Goal: Information Seeking & Learning: Learn about a topic

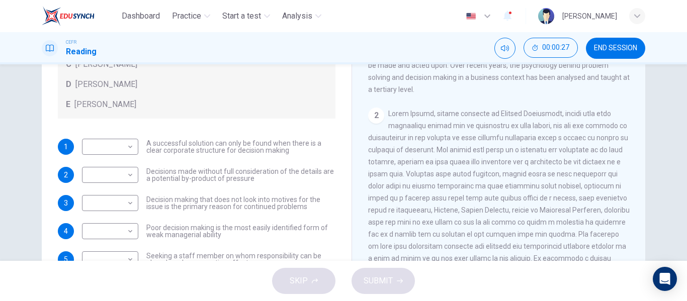
scroll to position [30, 0]
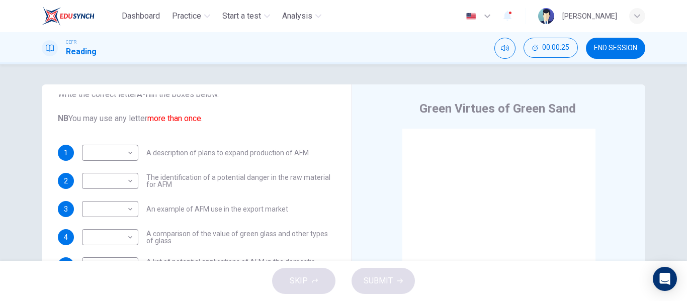
scroll to position [81, 0]
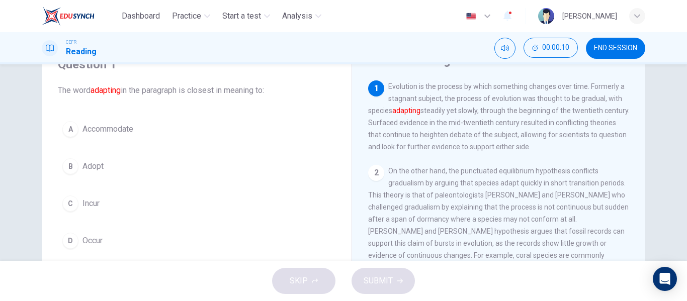
scroll to position [72, 0]
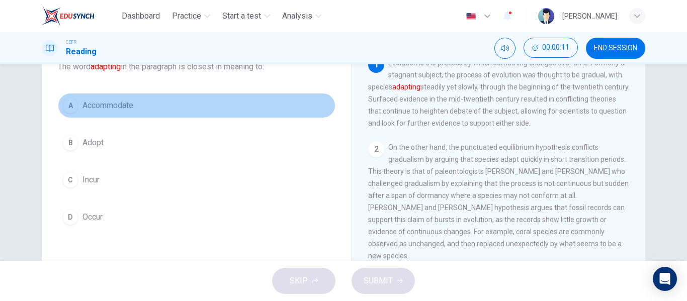
click at [107, 100] on span "Accommodate" at bounding box center [107, 106] width 51 height 12
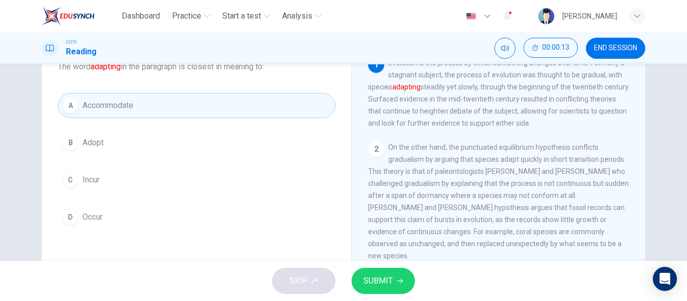
click at [388, 276] on span "SUBMIT" at bounding box center [378, 281] width 29 height 14
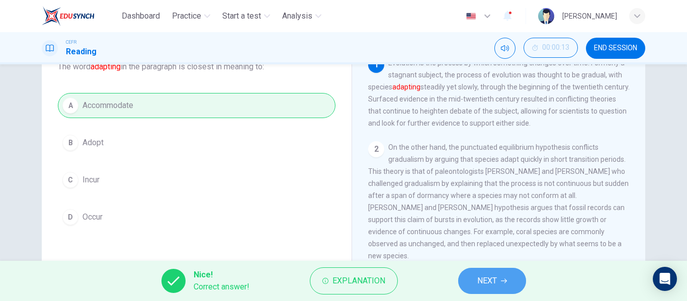
click at [474, 282] on button "NEXT" at bounding box center [492, 281] width 68 height 26
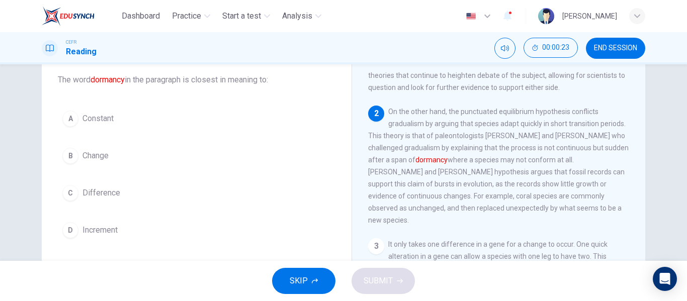
scroll to position [49, 0]
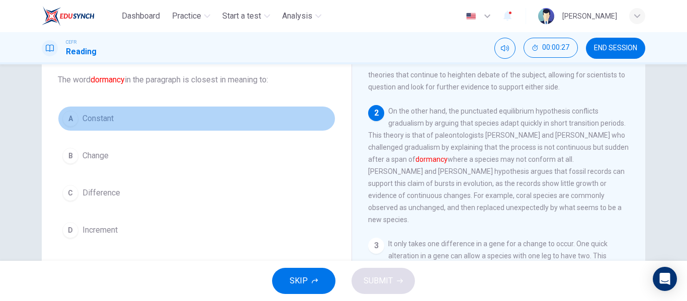
click at [104, 115] on span "Constant" at bounding box center [97, 119] width 31 height 12
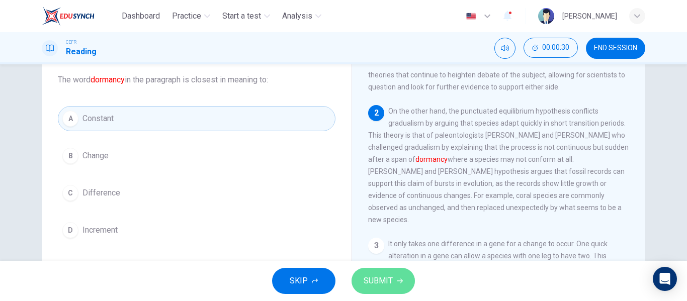
click at [407, 282] on button "SUBMIT" at bounding box center [382, 281] width 63 height 26
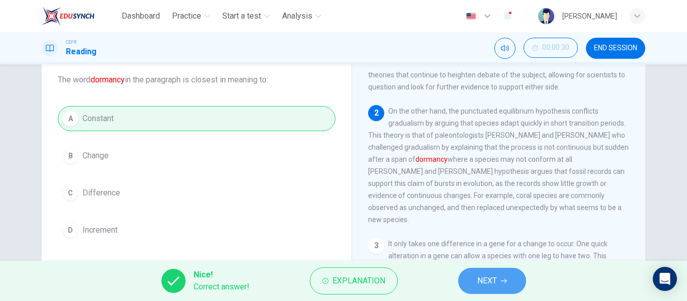
click at [513, 282] on button "NEXT" at bounding box center [492, 281] width 68 height 26
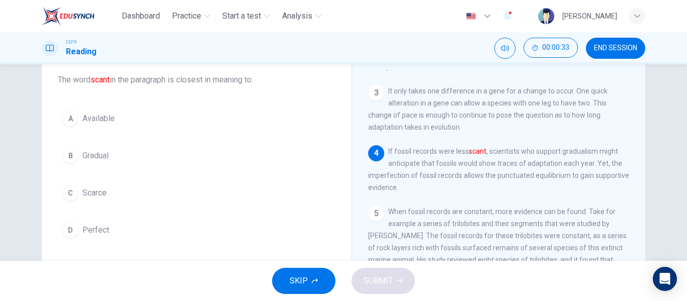
scroll to position [208, 0]
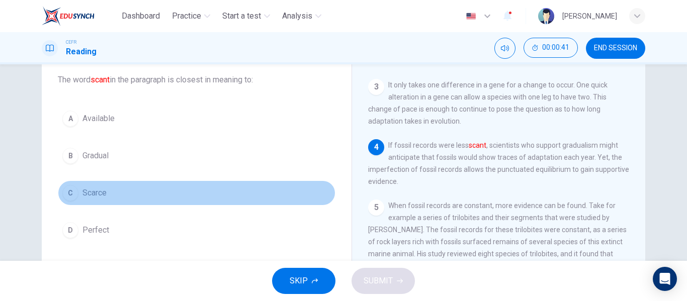
click at [80, 201] on button "C Scarce" at bounding box center [197, 193] width 278 height 25
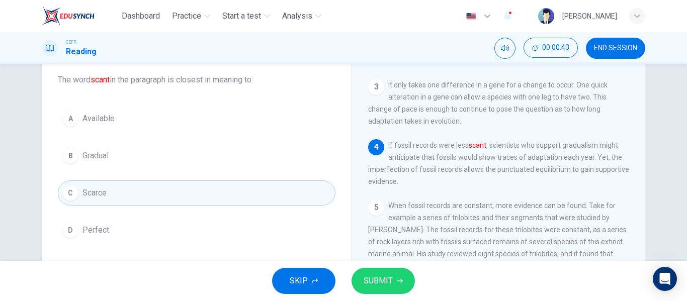
click at [375, 271] on button "SUBMIT" at bounding box center [382, 281] width 63 height 26
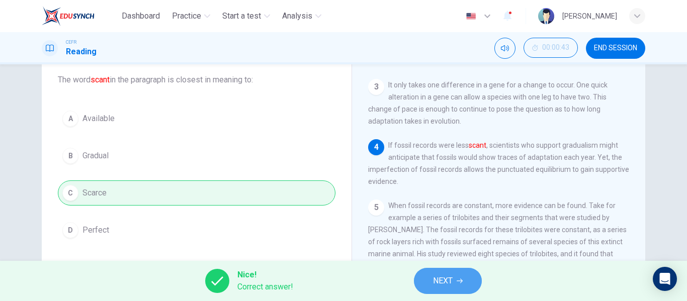
click at [467, 278] on button "NEXT" at bounding box center [448, 281] width 68 height 26
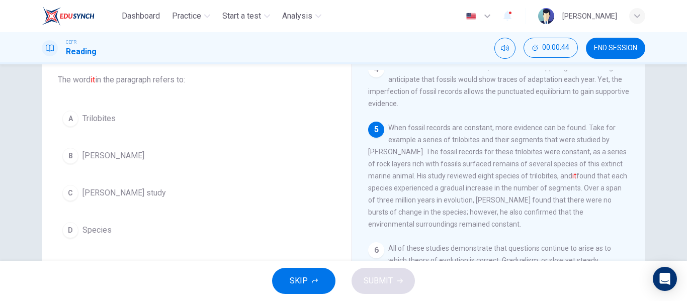
scroll to position [320, 0]
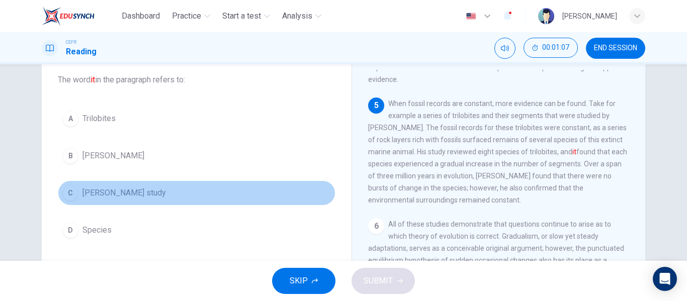
click at [119, 202] on button "C Sheldon's study" at bounding box center [197, 193] width 278 height 25
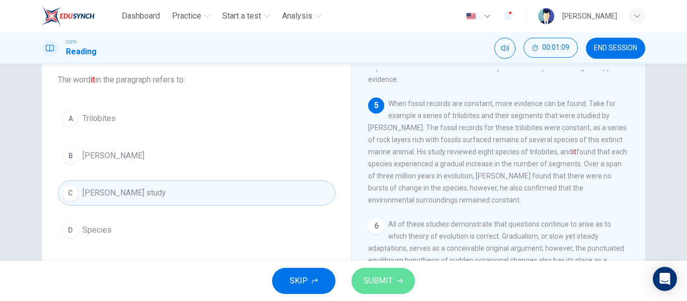
click at [391, 276] on span "SUBMIT" at bounding box center [378, 281] width 29 height 14
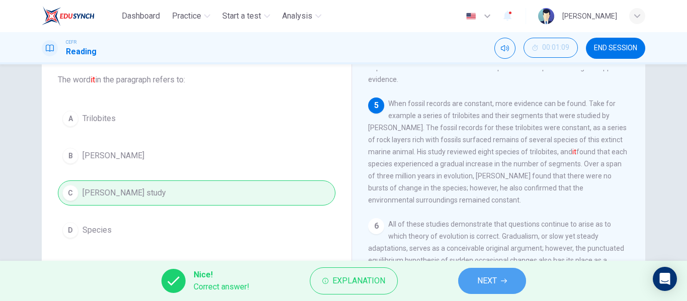
click at [485, 279] on span "NEXT" at bounding box center [487, 281] width 20 height 14
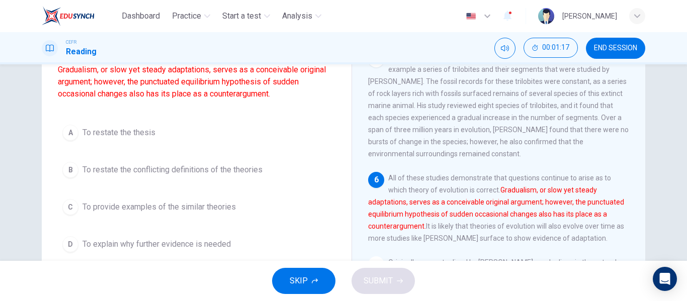
scroll to position [332, 0]
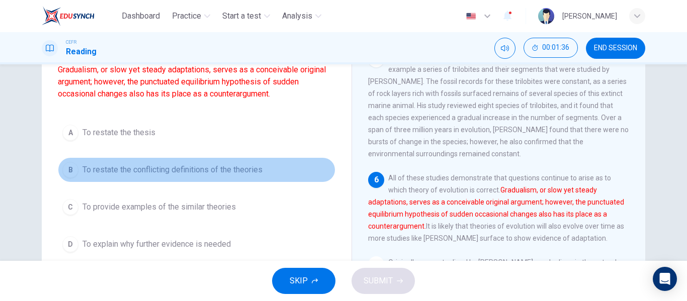
click at [251, 160] on button "B To restate the conflicting definitions of the theories" at bounding box center [197, 169] width 278 height 25
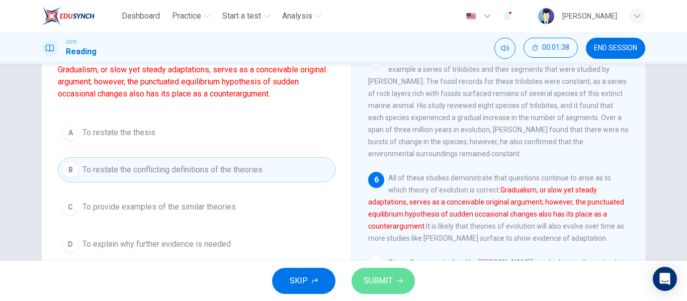
click at [387, 291] on button "SUBMIT" at bounding box center [382, 281] width 63 height 26
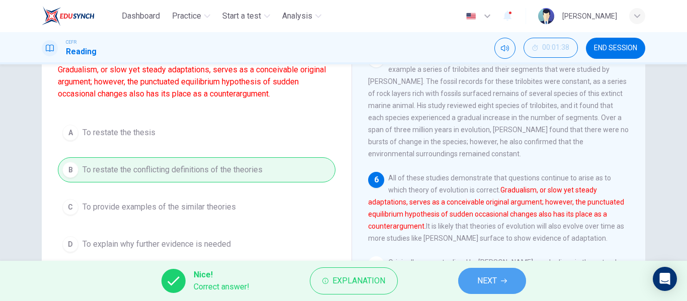
click at [482, 288] on span "NEXT" at bounding box center [487, 281] width 20 height 14
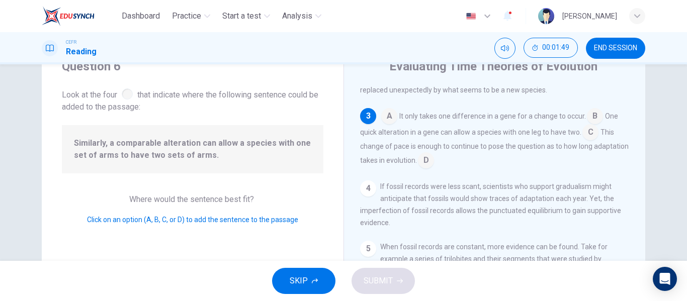
scroll to position [184, 0]
click at [593, 137] on input at bounding box center [590, 133] width 16 height 16
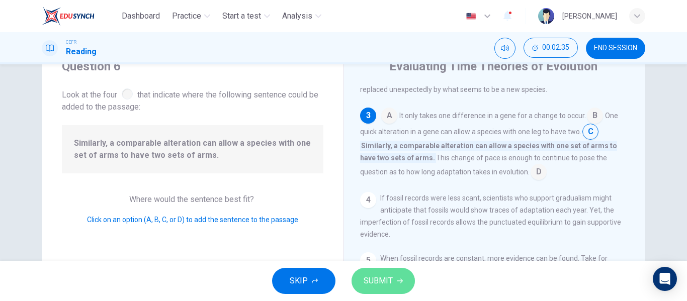
click at [382, 279] on span "SUBMIT" at bounding box center [378, 281] width 29 height 14
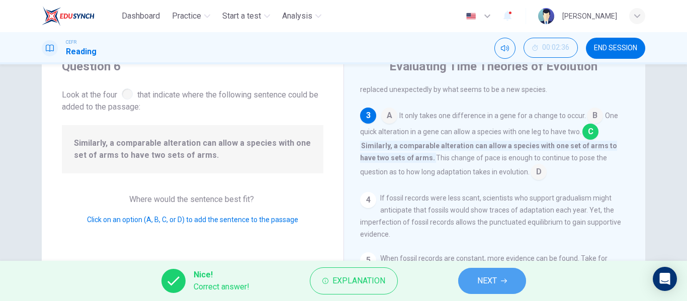
click at [474, 292] on button "NEXT" at bounding box center [492, 281] width 68 height 26
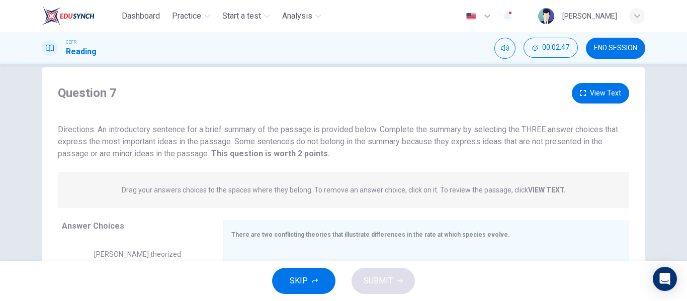
scroll to position [18, 0]
click at [586, 92] on button "View Text" at bounding box center [600, 93] width 57 height 21
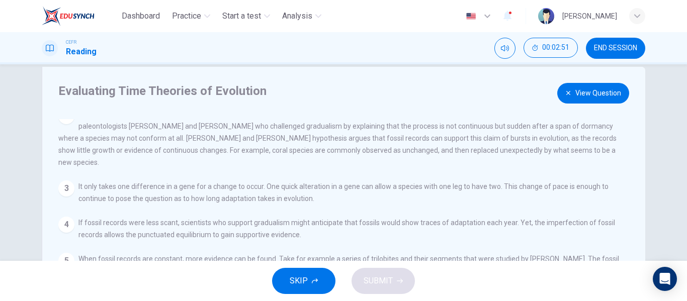
scroll to position [58, 0]
click at [588, 92] on button "View Question" at bounding box center [593, 93] width 72 height 21
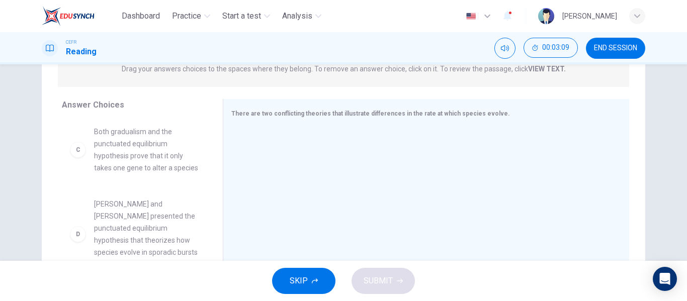
scroll to position [159, 0]
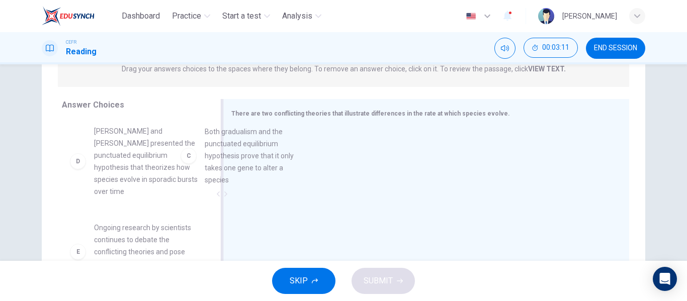
drag, startPoint x: 133, startPoint y: 178, endPoint x: 258, endPoint y: 178, distance: 125.2
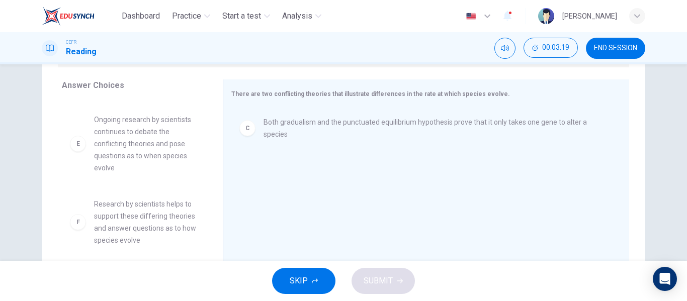
scroll to position [160, 0]
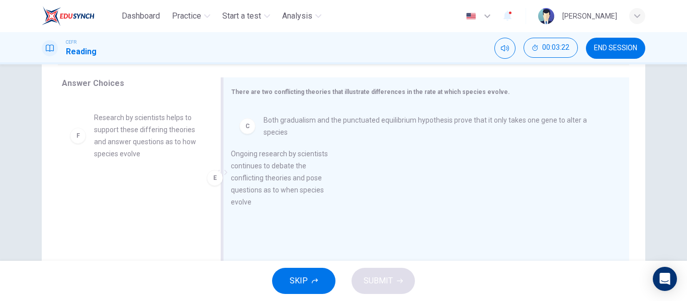
drag, startPoint x: 116, startPoint y: 150, endPoint x: 269, endPoint y: 189, distance: 158.2
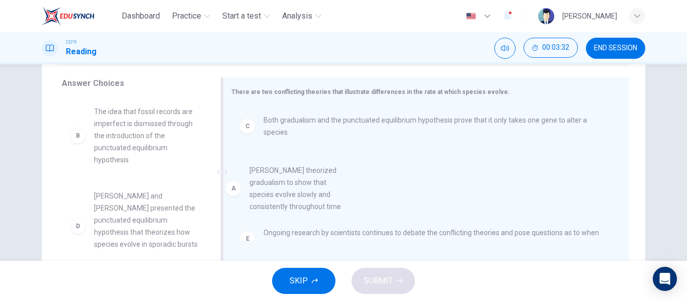
scroll to position [19, 0]
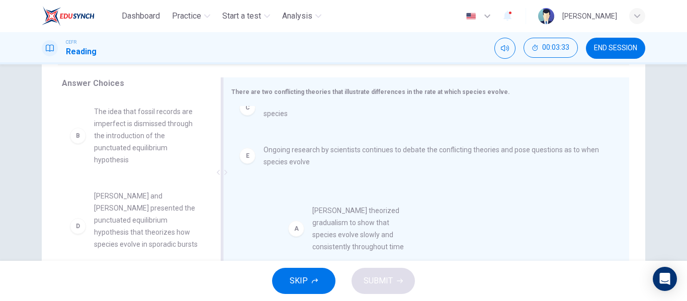
drag, startPoint x: 93, startPoint y: 150, endPoint x: 317, endPoint y: 249, distance: 245.1
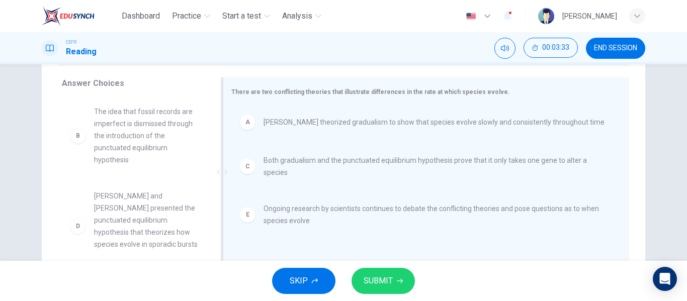
scroll to position [0, 0]
click at [379, 279] on span "SUBMIT" at bounding box center [378, 281] width 29 height 14
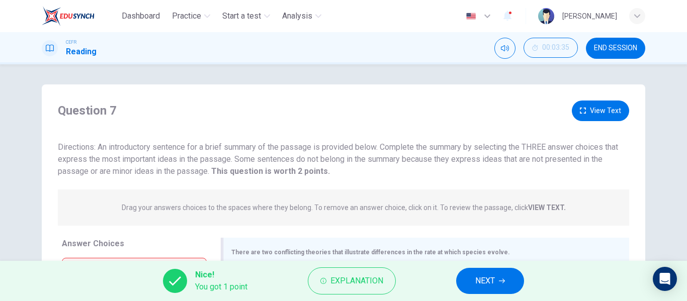
scroll to position [193, 0]
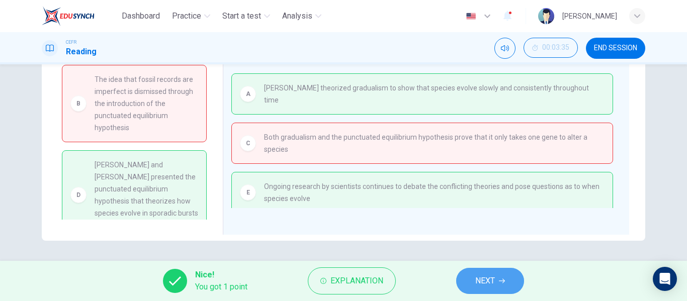
click at [507, 289] on button "NEXT" at bounding box center [490, 281] width 68 height 26
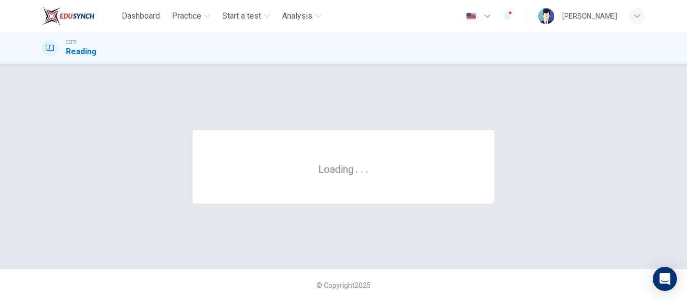
scroll to position [0, 0]
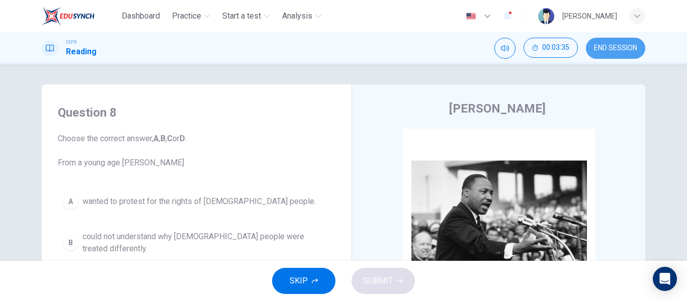
click at [592, 52] on button "END SESSION" at bounding box center [615, 48] width 59 height 21
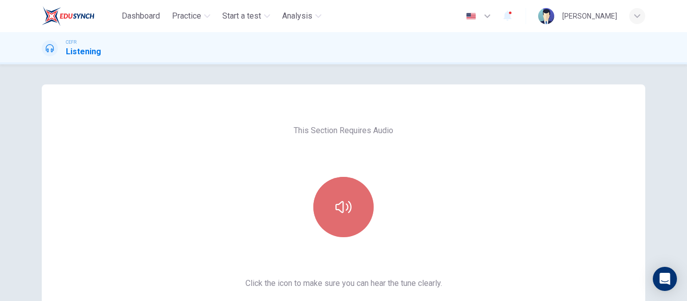
click at [329, 210] on button "button" at bounding box center [343, 207] width 60 height 60
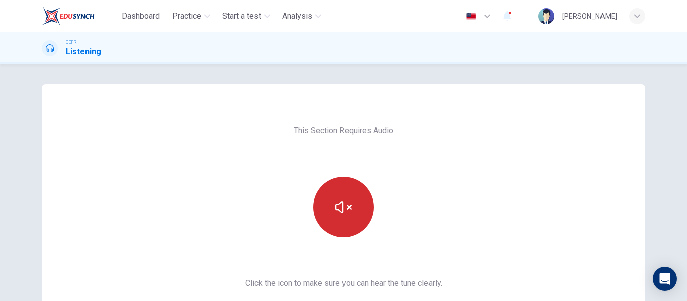
click at [329, 210] on button "button" at bounding box center [343, 207] width 60 height 60
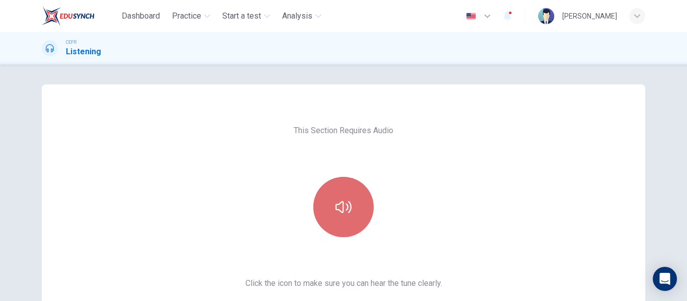
click at [329, 210] on button "button" at bounding box center [343, 207] width 60 height 60
click at [332, 195] on button "button" at bounding box center [343, 207] width 60 height 60
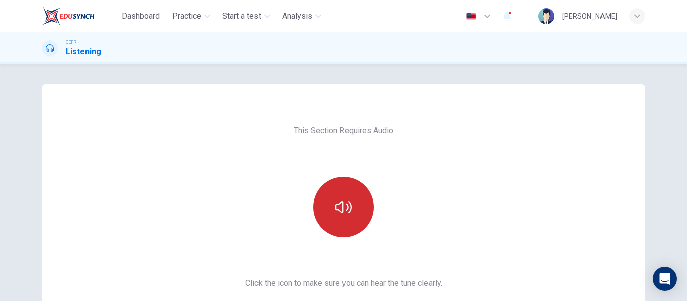
click at [332, 195] on button "button" at bounding box center [343, 207] width 60 height 60
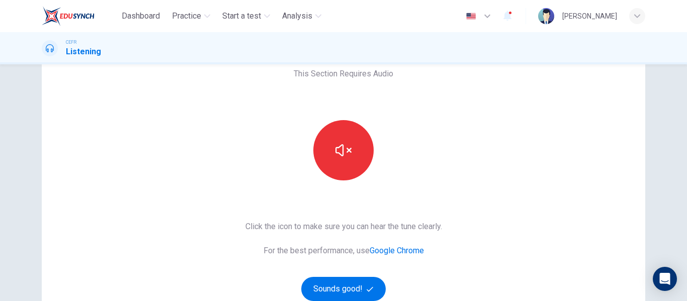
scroll to position [62, 0]
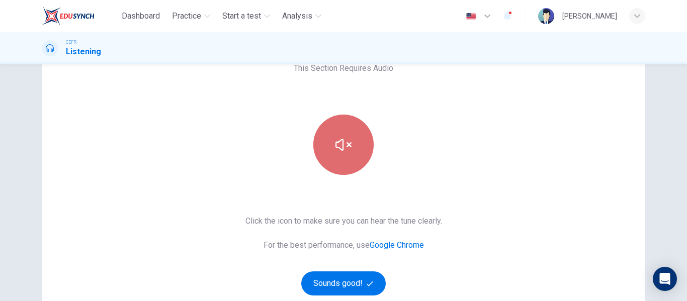
click at [351, 145] on button "button" at bounding box center [343, 145] width 60 height 60
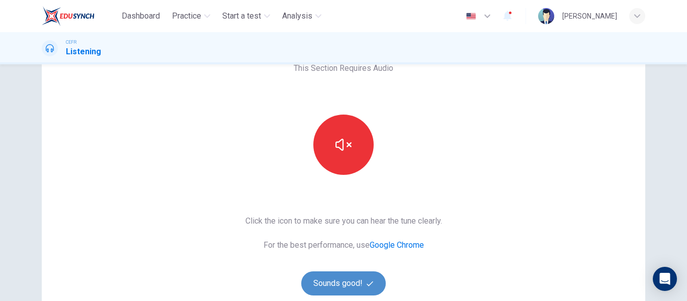
click at [327, 285] on button "Sounds good!" at bounding box center [343, 284] width 84 height 24
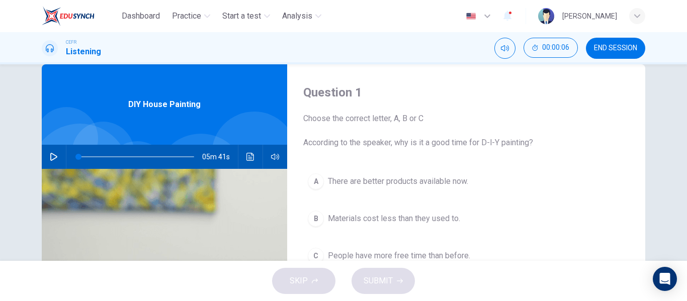
scroll to position [17, 0]
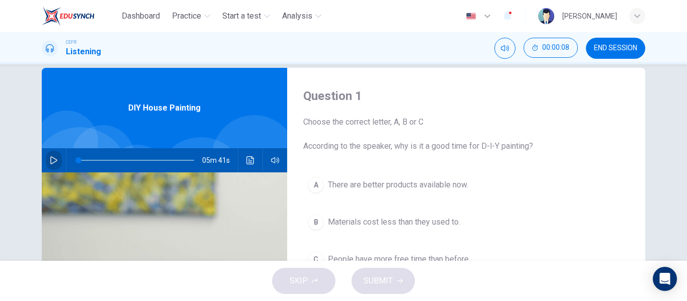
click at [55, 157] on button "button" at bounding box center [54, 160] width 16 height 24
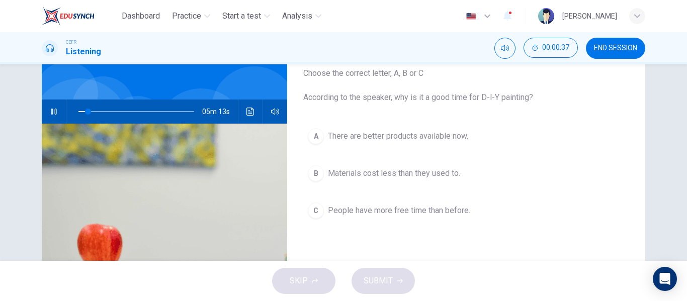
scroll to position [85, 0]
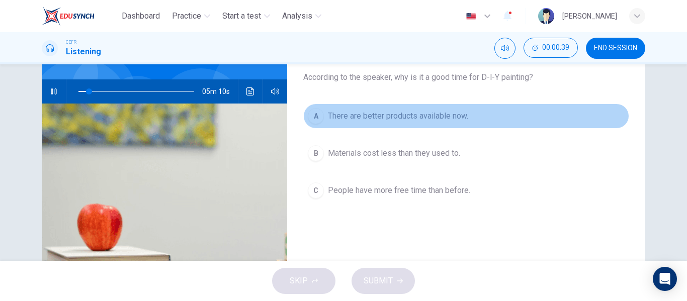
click at [390, 114] on span "There are better products available now." at bounding box center [398, 116] width 140 height 12
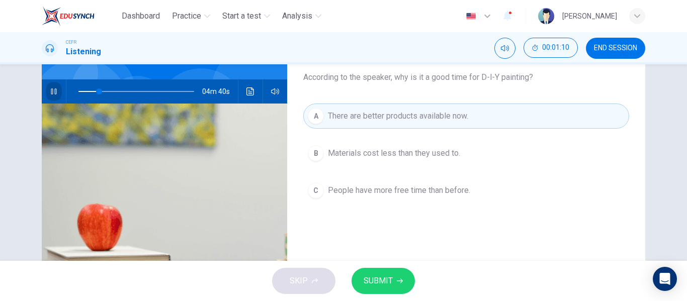
click at [50, 93] on icon "button" at bounding box center [54, 91] width 8 height 8
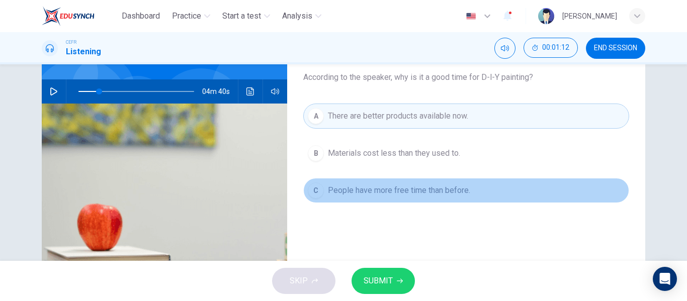
click at [467, 187] on span "People have more free time than before." at bounding box center [399, 191] width 142 height 12
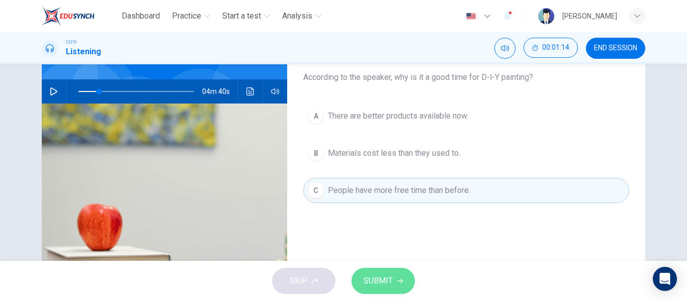
click at [405, 273] on button "SUBMIT" at bounding box center [382, 281] width 63 height 26
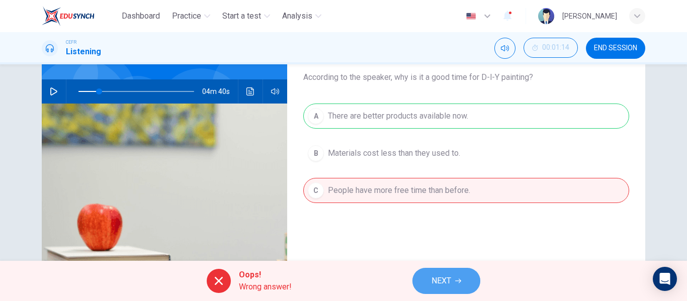
click at [449, 280] on span "NEXT" at bounding box center [441, 281] width 20 height 14
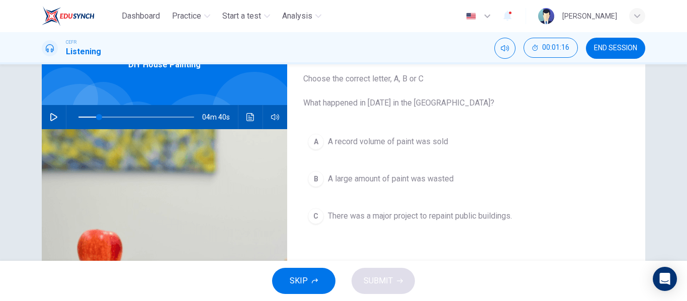
scroll to position [59, 0]
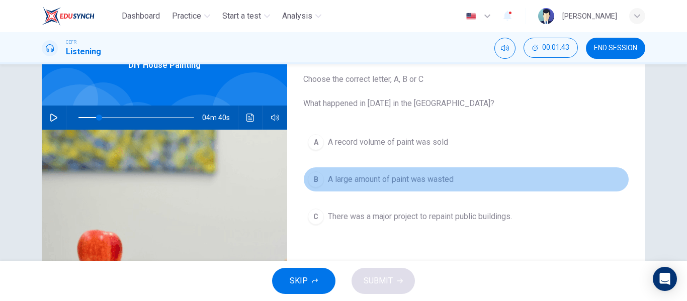
click at [424, 183] on span "A large amount of paint was wasted" at bounding box center [391, 179] width 126 height 12
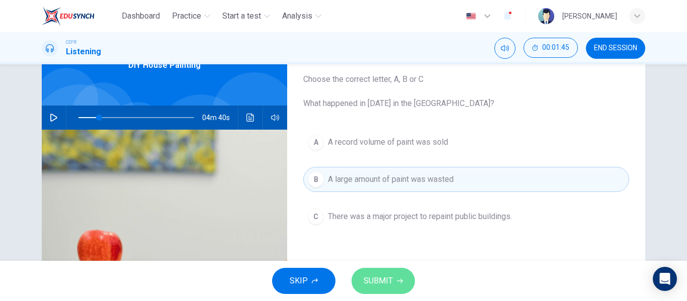
click at [396, 272] on button "SUBMIT" at bounding box center [382, 281] width 63 height 26
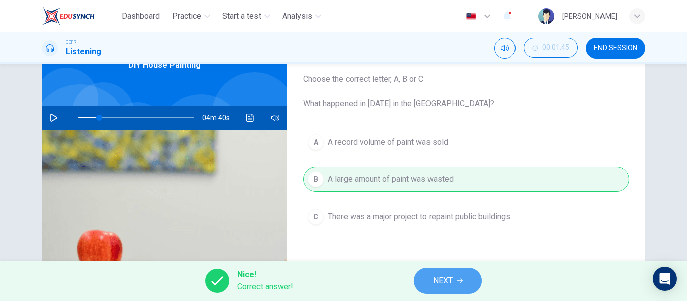
click at [429, 278] on button "NEXT" at bounding box center [448, 281] width 68 height 26
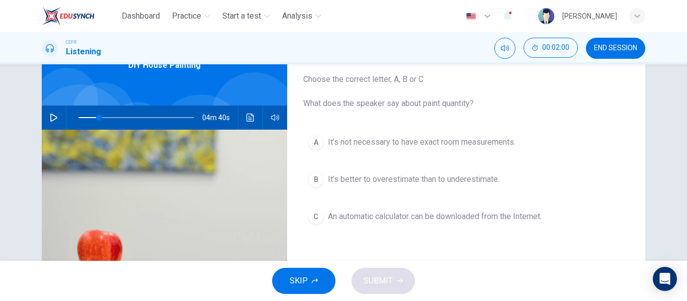
click at [250, 190] on img at bounding box center [164, 252] width 245 height 245
type input "18"
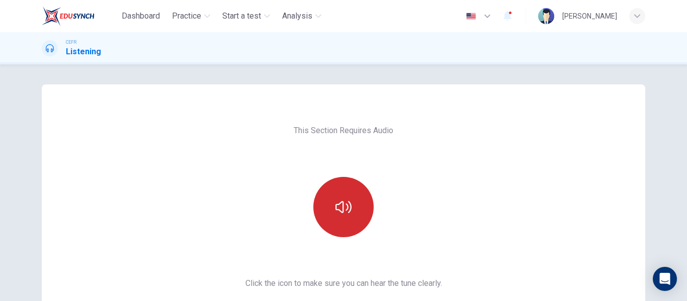
click at [361, 215] on button "button" at bounding box center [343, 207] width 60 height 60
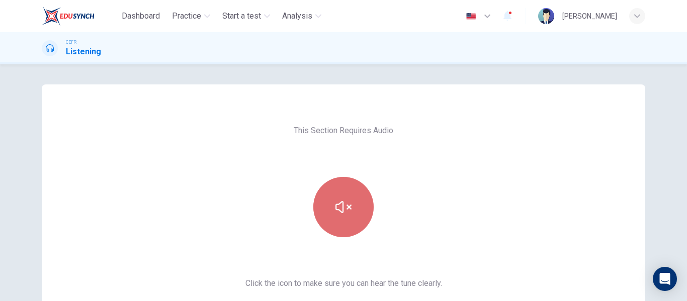
click at [361, 215] on button "button" at bounding box center [343, 207] width 60 height 60
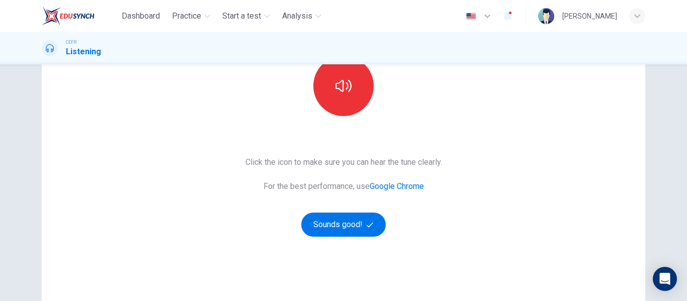
scroll to position [134, 0]
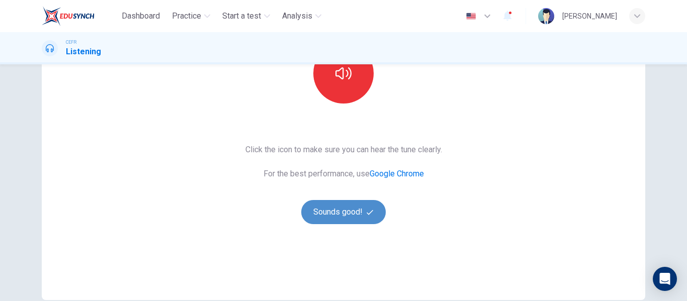
click at [355, 216] on button "Sounds good!" at bounding box center [343, 212] width 84 height 24
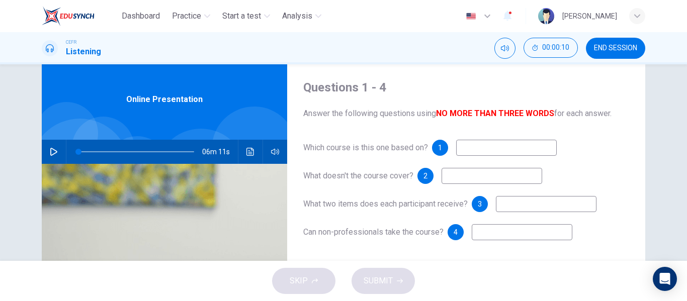
scroll to position [25, 0]
click at [49, 147] on button "button" at bounding box center [54, 152] width 16 height 24
click at [51, 153] on icon "button" at bounding box center [54, 152] width 6 height 6
type input "1"
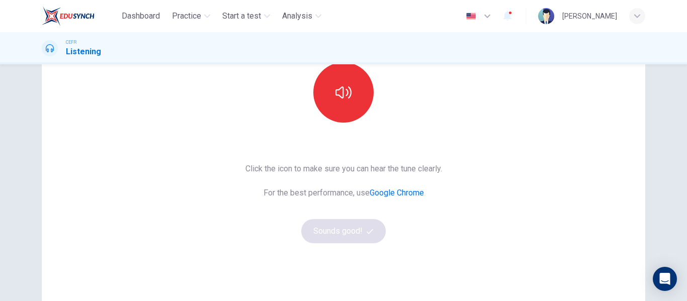
scroll to position [115, 0]
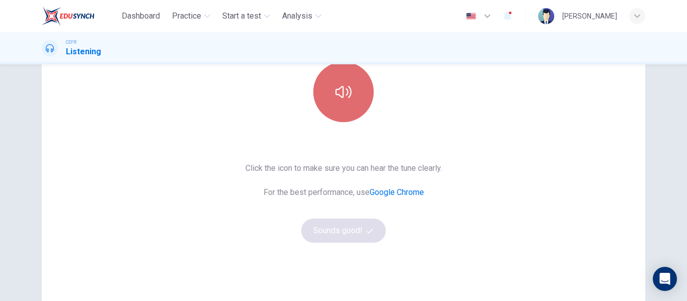
click at [355, 75] on button "button" at bounding box center [343, 92] width 60 height 60
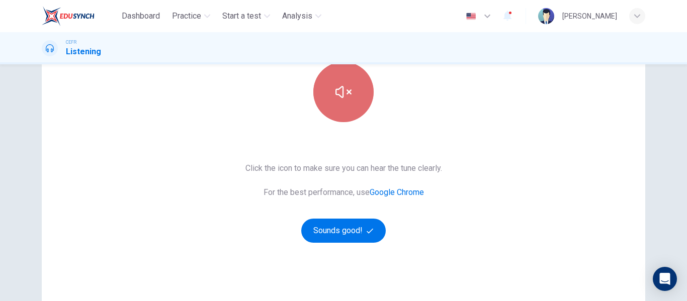
click at [355, 75] on button "button" at bounding box center [343, 92] width 60 height 60
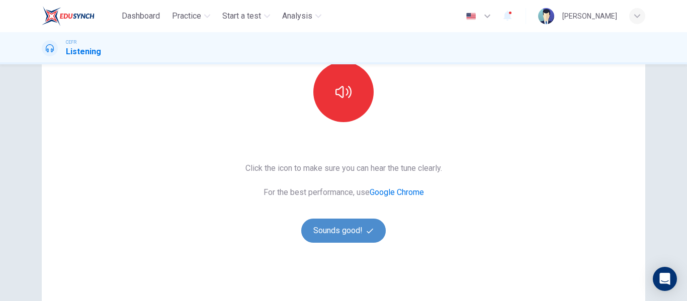
click at [328, 232] on button "Sounds good!" at bounding box center [343, 231] width 84 height 24
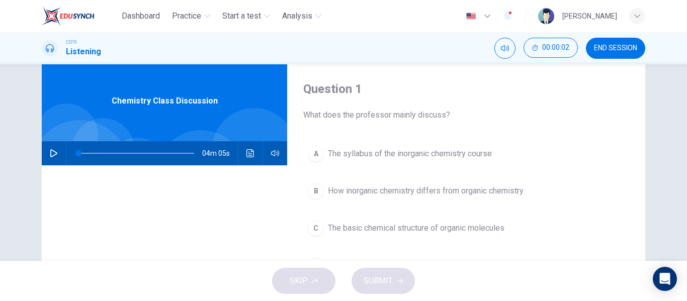
scroll to position [23, 0]
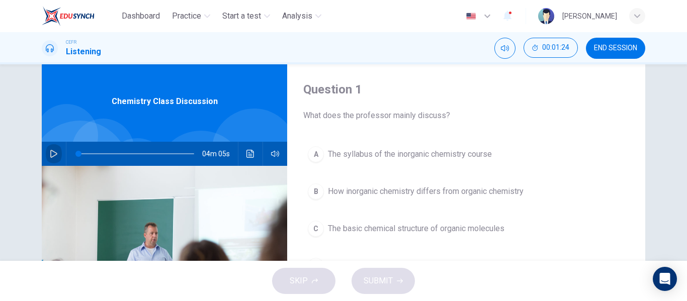
click at [50, 150] on icon "button" at bounding box center [53, 154] width 7 height 8
type input "1"
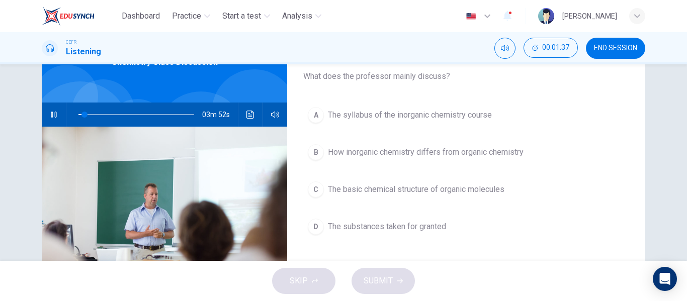
scroll to position [63, 0]
click at [441, 189] on span "The basic chemical structure of organic molecules" at bounding box center [416, 189] width 176 height 12
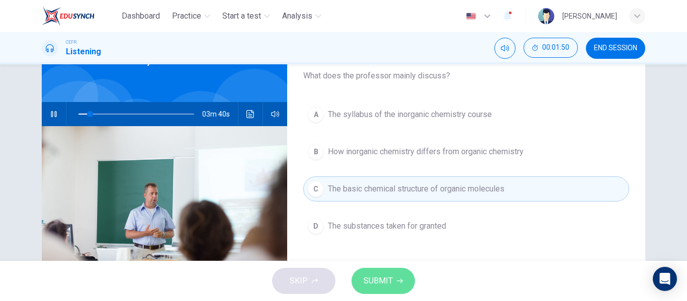
click at [389, 280] on span "SUBMIT" at bounding box center [378, 281] width 29 height 14
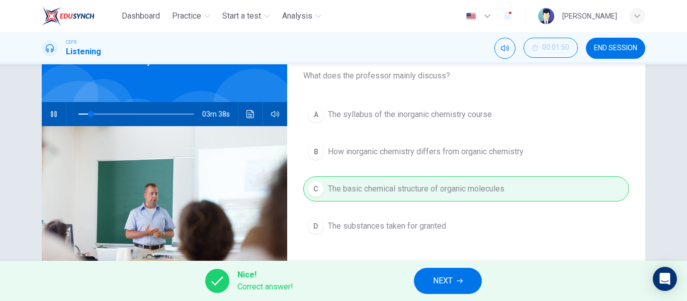
click at [437, 270] on button "NEXT" at bounding box center [448, 281] width 68 height 26
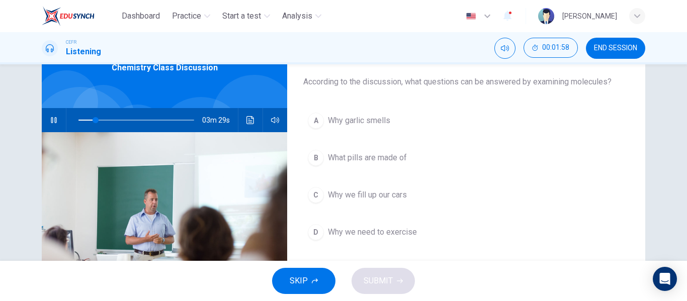
scroll to position [56, 0]
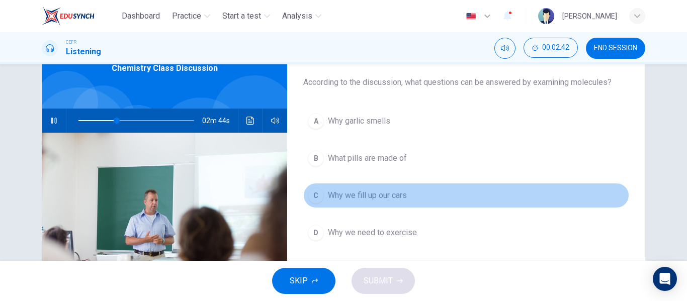
click at [366, 192] on span "Why we fill up our cars" at bounding box center [367, 196] width 79 height 12
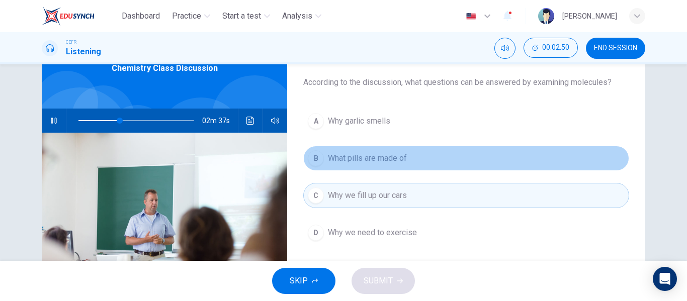
click at [368, 153] on span "What pills are made of" at bounding box center [367, 158] width 79 height 12
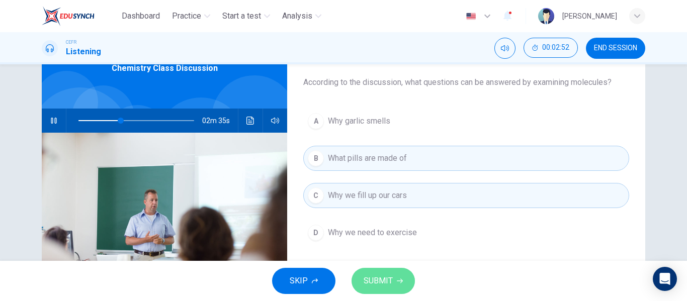
click at [397, 272] on button "SUBMIT" at bounding box center [382, 281] width 63 height 26
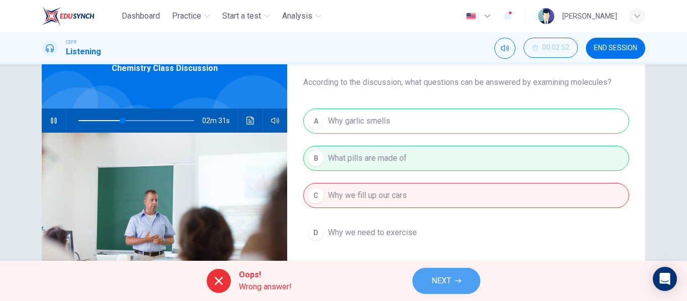
click at [444, 284] on span "NEXT" at bounding box center [441, 281] width 20 height 14
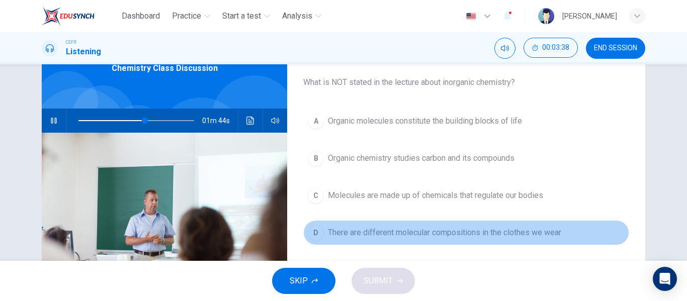
click at [372, 229] on span "There are different molecular compositions in the clothes we wear" at bounding box center [444, 233] width 233 height 12
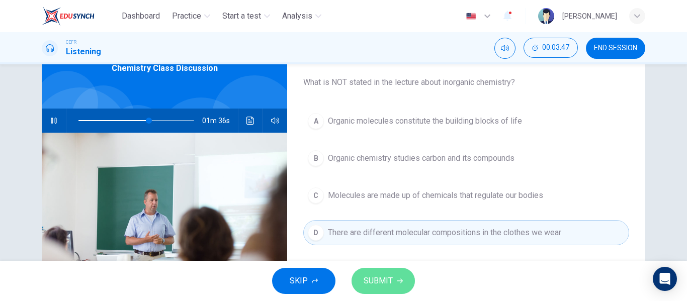
click at [391, 277] on span "SUBMIT" at bounding box center [378, 281] width 29 height 14
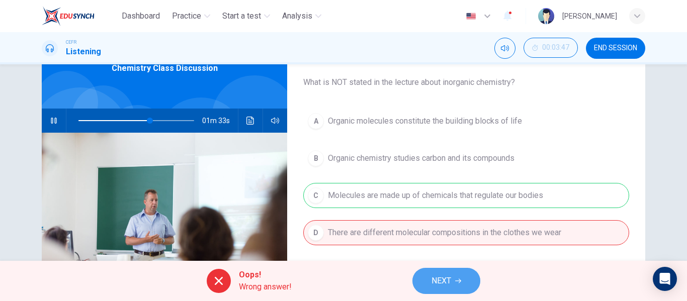
click at [440, 277] on span "NEXT" at bounding box center [441, 281] width 20 height 14
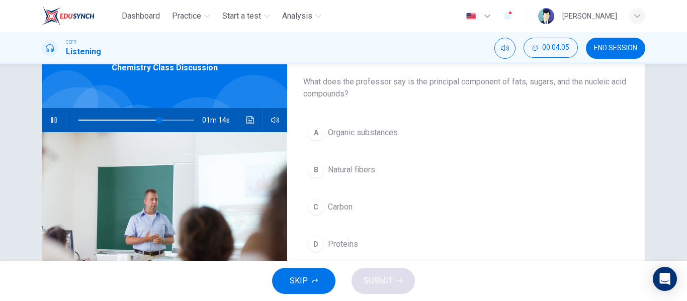
scroll to position [62, 0]
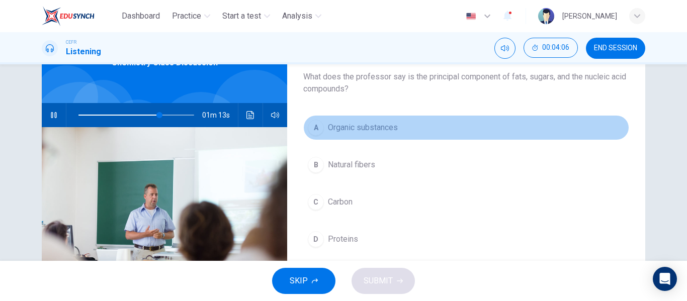
drag, startPoint x: 409, startPoint y: 130, endPoint x: 409, endPoint y: 281, distance: 150.8
click at [409, 281] on div "Dashboard Practice Start a test Analysis English en ​ NURUL AIN IRDINA BINTI AH…" at bounding box center [343, 150] width 687 height 301
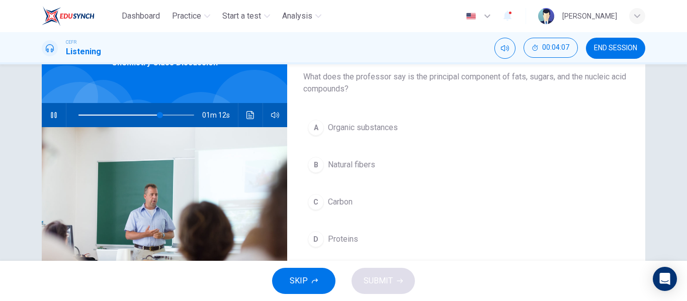
click at [421, 132] on button "A Organic substances" at bounding box center [466, 127] width 326 height 25
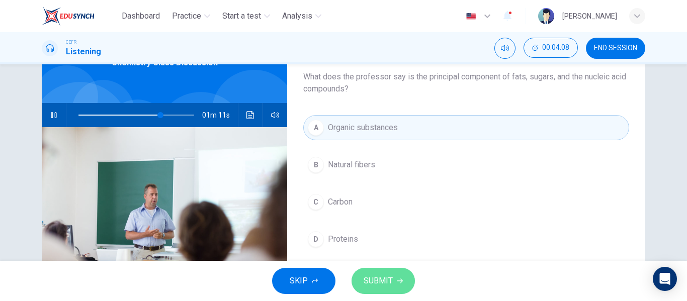
click at [392, 278] on span "SUBMIT" at bounding box center [378, 281] width 29 height 14
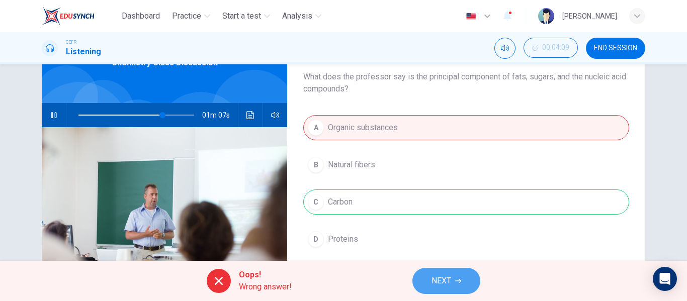
click at [446, 280] on span "NEXT" at bounding box center [441, 281] width 20 height 14
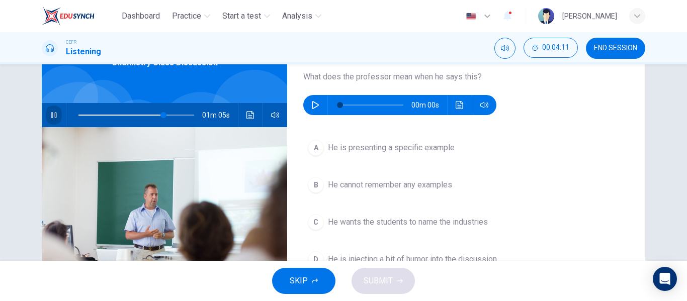
click at [50, 112] on icon "button" at bounding box center [54, 115] width 8 height 8
type input "74"
click at [321, 99] on div "00m 00s" at bounding box center [399, 105] width 193 height 20
click at [314, 105] on icon "button" at bounding box center [315, 105] width 8 height 8
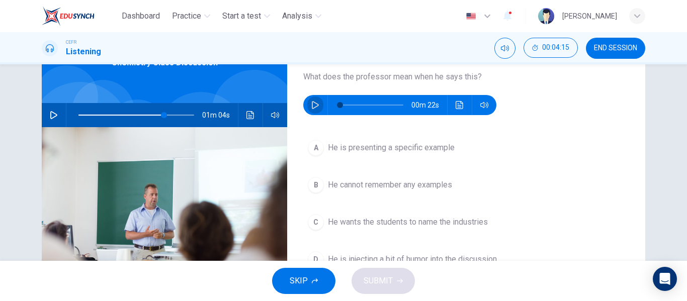
click at [314, 105] on icon "button" at bounding box center [315, 105] width 8 height 8
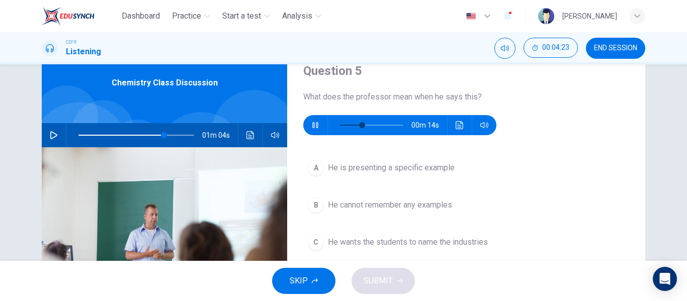
scroll to position [50, 0]
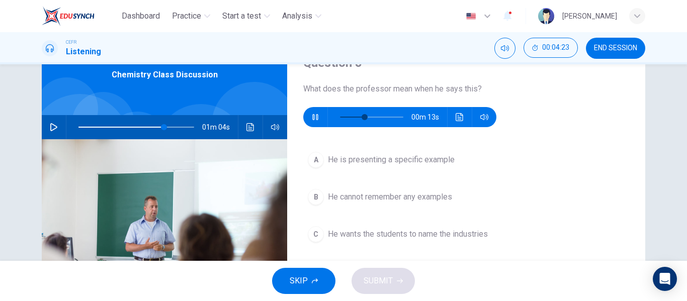
type input "39"
click at [420, 156] on span "He is presenting a specific example" at bounding box center [391, 160] width 127 height 12
type input "74"
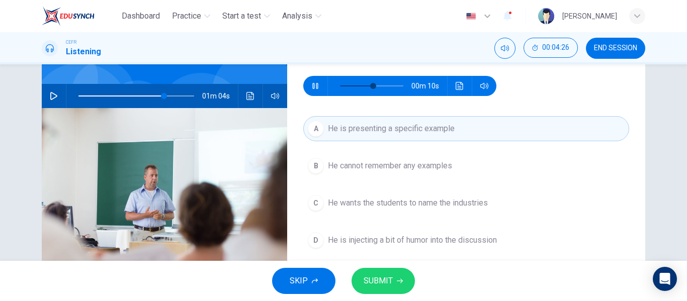
scroll to position [82, 0]
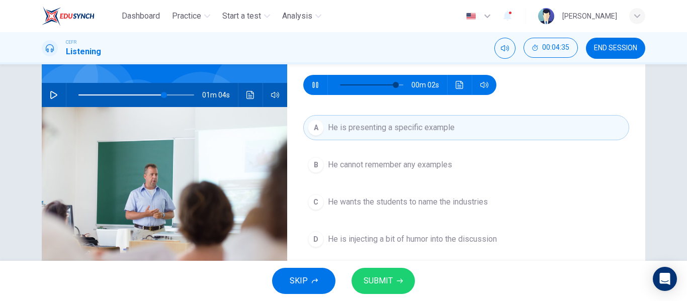
type input "93"
click at [395, 281] on button "SUBMIT" at bounding box center [382, 281] width 63 height 26
type input "74"
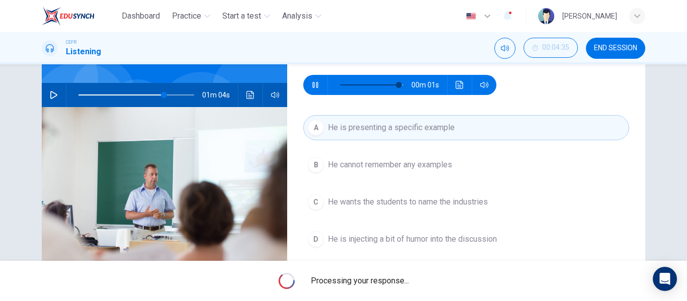
type input "97"
type input "74"
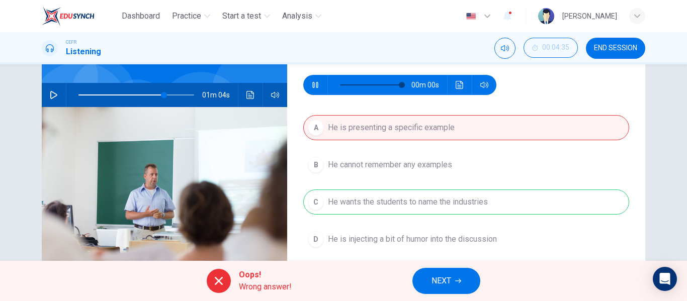
type input "0"
click at [461, 274] on button "NEXT" at bounding box center [446, 281] width 68 height 26
type input "74"
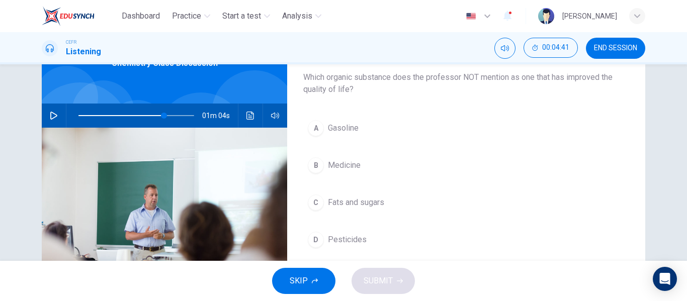
scroll to position [61, 0]
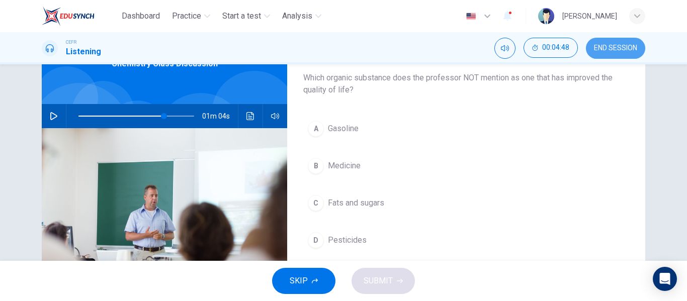
click at [607, 56] on button "END SESSION" at bounding box center [615, 48] width 59 height 21
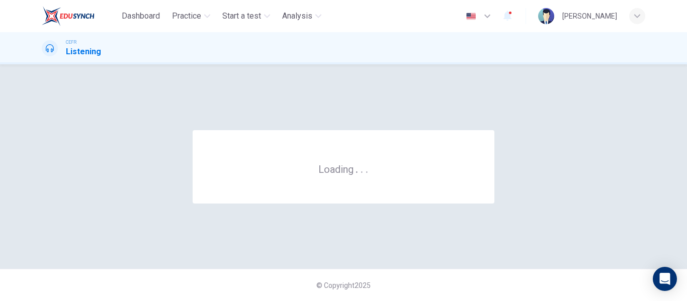
scroll to position [0, 0]
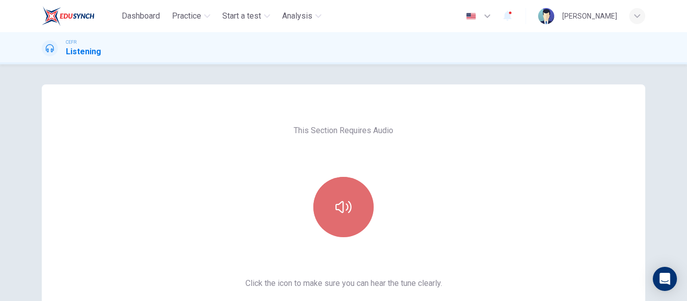
click at [344, 215] on icon "button" at bounding box center [343, 207] width 16 height 16
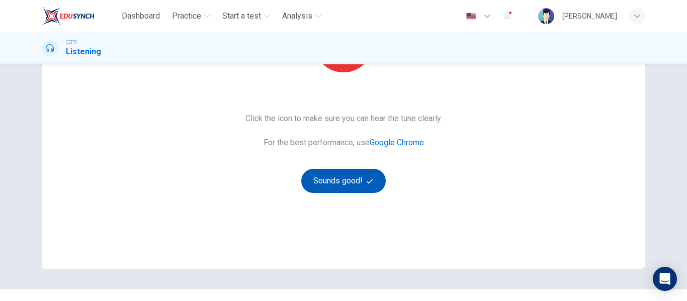
scroll to position [165, 0]
click at [375, 186] on button "Sounds good!" at bounding box center [343, 180] width 84 height 24
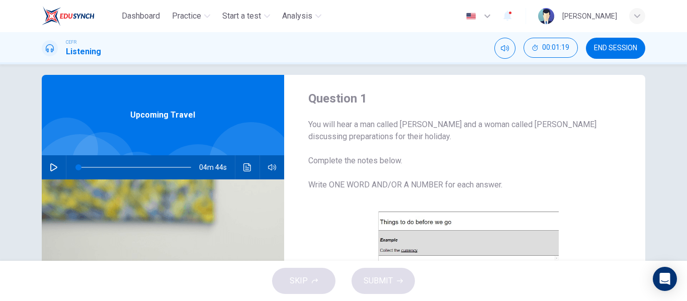
scroll to position [0, 0]
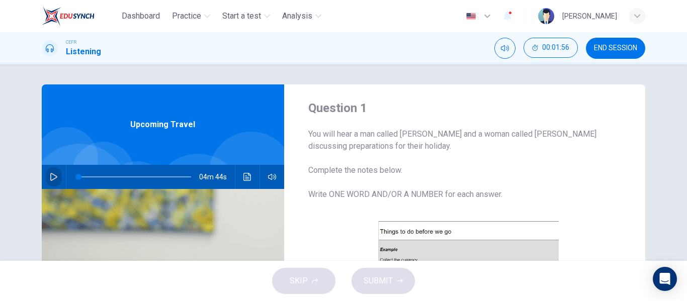
click at [51, 178] on icon "button" at bounding box center [54, 177] width 8 height 8
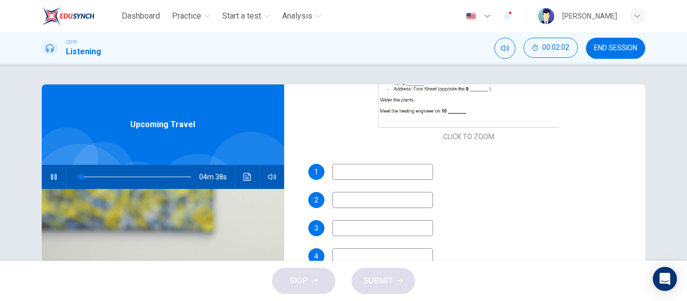
scroll to position [286, 0]
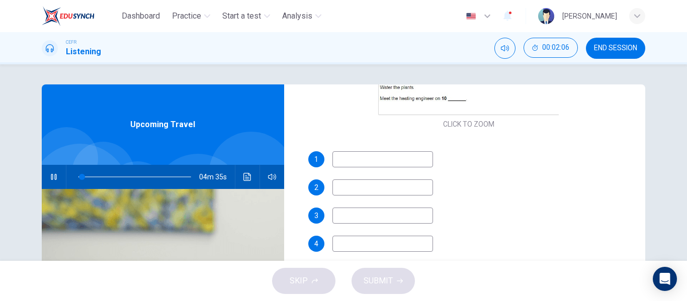
type input "3"
click at [52, 169] on button "button" at bounding box center [54, 177] width 16 height 24
click at [50, 174] on icon "button" at bounding box center [54, 177] width 8 height 8
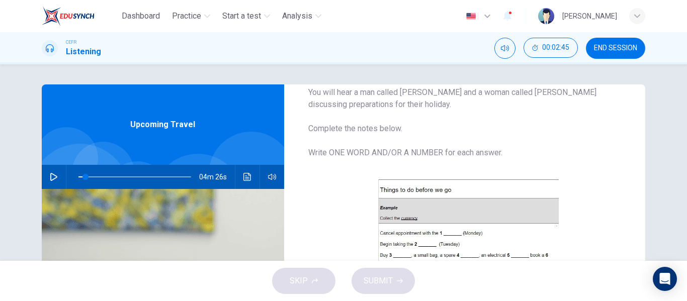
scroll to position [0, 0]
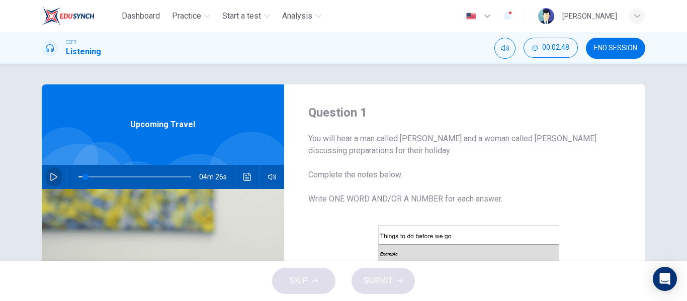
click at [48, 182] on button "button" at bounding box center [54, 177] width 16 height 24
drag, startPoint x: 0, startPoint y: 188, endPoint x: 61, endPoint y: 287, distance: 116.5
click at [61, 287] on div "Dashboard Practice Start a test Analysis English en ​ NURUL AIN [PERSON_NAME] C…" at bounding box center [343, 150] width 687 height 301
click at [61, 287] on div "SKIP SUBMIT" at bounding box center [343, 281] width 687 height 40
type input "0"
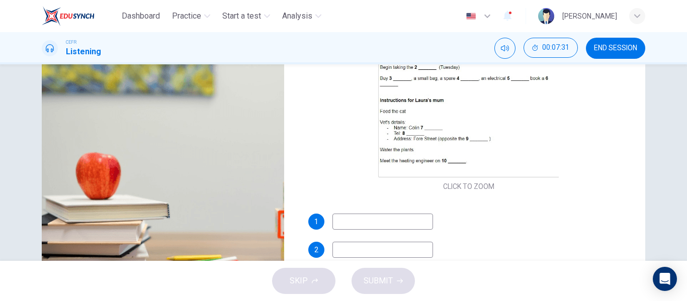
scroll to position [137, 0]
click at [337, 227] on input at bounding box center [382, 221] width 101 height 16
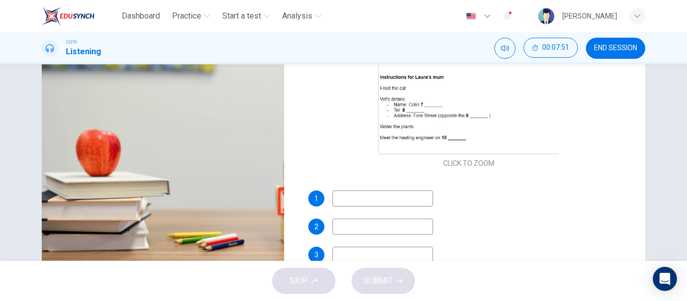
scroll to position [160, 0]
type input "hairdresser"
click at [341, 221] on input at bounding box center [382, 226] width 101 height 16
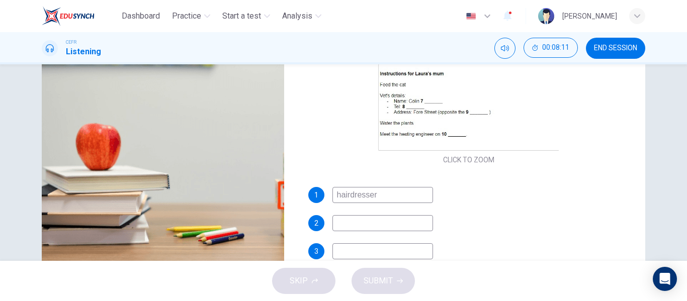
scroll to position [120, 0]
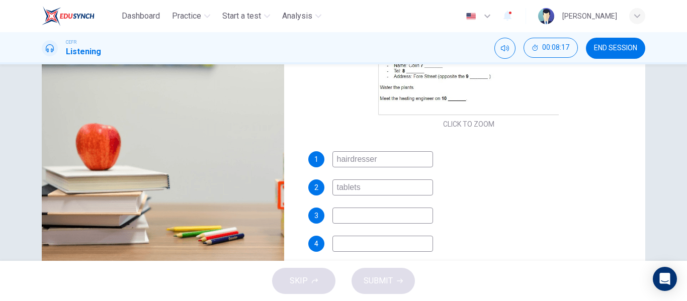
type input "tablets"
click at [412, 217] on input at bounding box center [382, 216] width 101 height 16
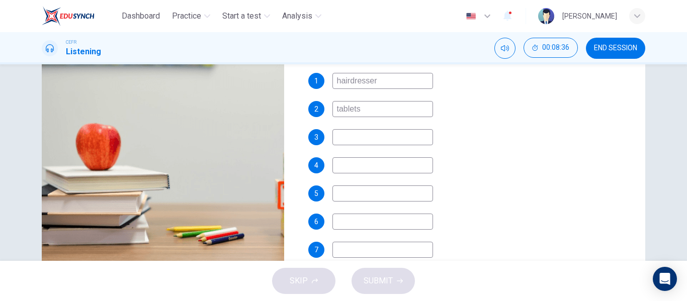
scroll to position [200, 0]
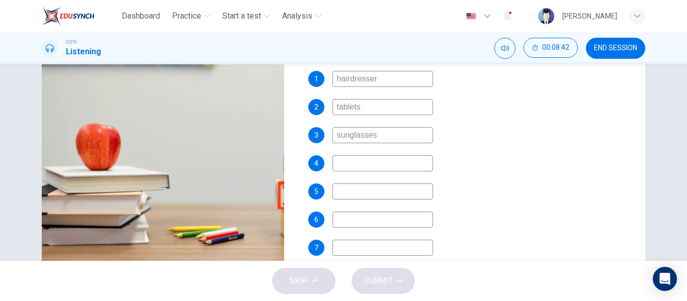
type input "sunglasses"
click at [379, 165] on input at bounding box center [382, 163] width 101 height 16
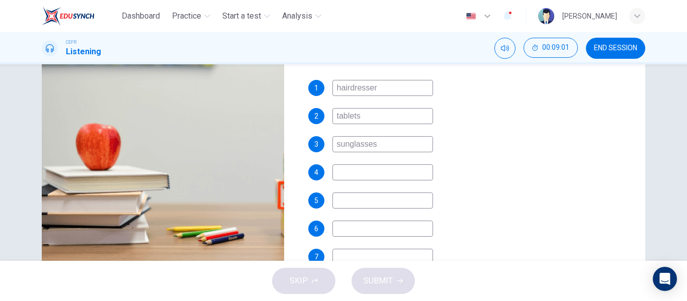
scroll to position [192, 0]
type input "bags"
click at [395, 201] on input at bounding box center [382, 200] width 101 height 16
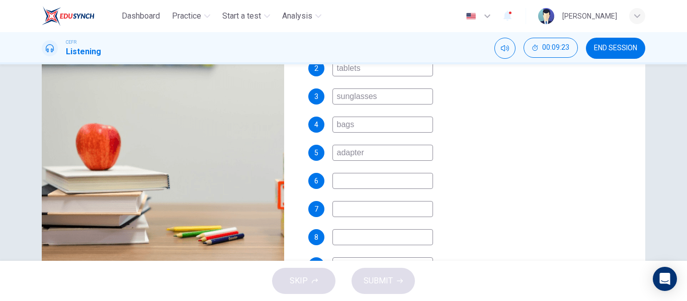
scroll to position [282, 0]
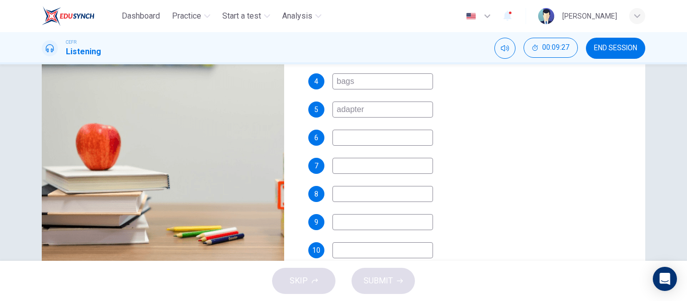
type input "adapter"
click at [407, 137] on input at bounding box center [382, 138] width 101 height 16
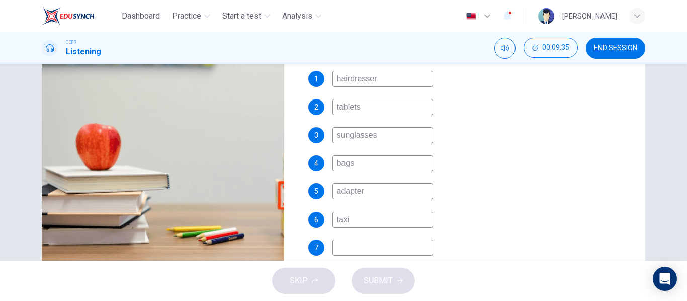
scroll to position [293, 0]
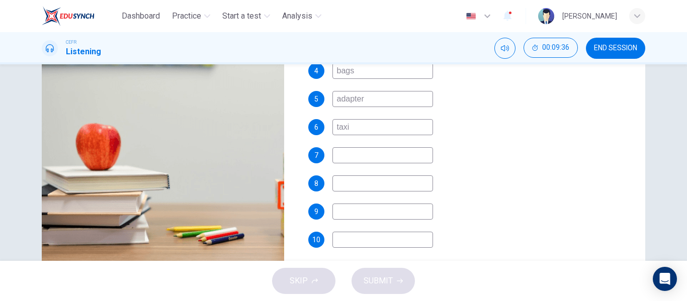
type input "taxi"
click at [402, 151] on input at bounding box center [382, 155] width 101 height 16
type input "[PERSON_NAME]"
click at [387, 188] on input at bounding box center [382, 183] width 101 height 16
type input "077594128"
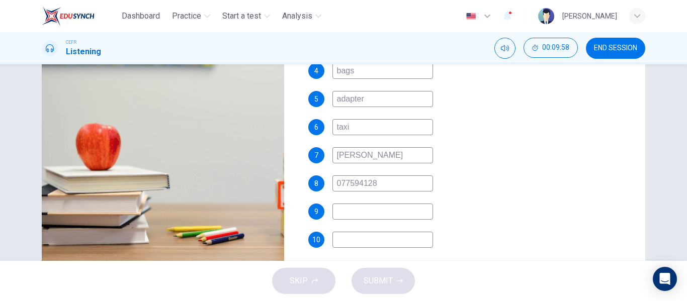
click at [399, 211] on input at bounding box center [382, 212] width 101 height 16
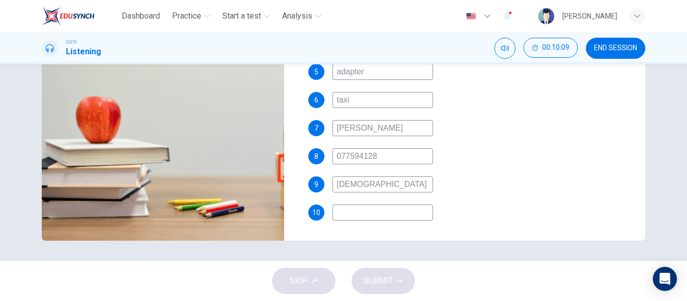
type input "[DEMOGRAPHIC_DATA]"
drag, startPoint x: 397, startPoint y: 214, endPoint x: 530, endPoint y: 154, distance: 146.7
click at [530, 154] on div "1 hairdresser 2 tablets 3 sunglasses 4 bags 5 adapter 6 taxi 7 [PERSON_NAME] 8 …" at bounding box center [468, 96] width 321 height 290
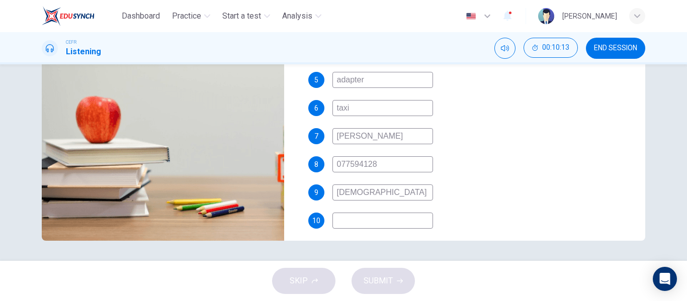
scroll to position [293, 0]
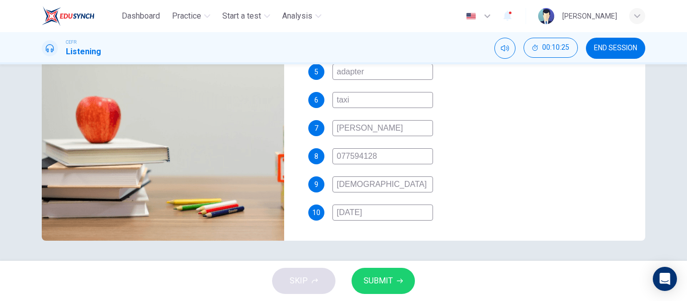
type input "[DATE]"
click at [373, 273] on button "SUBMIT" at bounding box center [382, 281] width 63 height 26
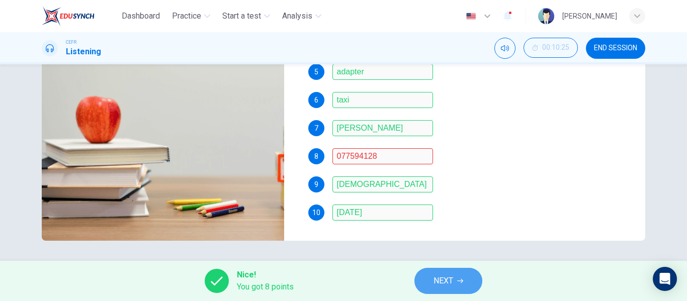
click at [435, 269] on button "NEXT" at bounding box center [448, 281] width 68 height 26
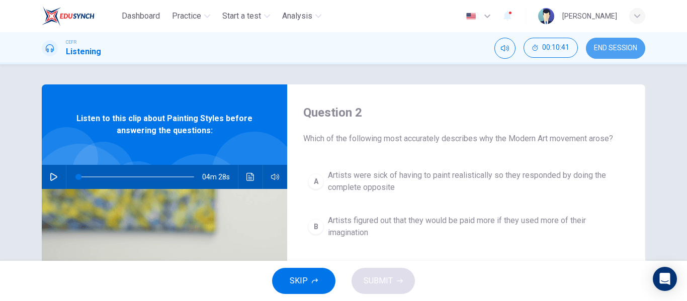
click at [607, 53] on button "END SESSION" at bounding box center [615, 48] width 59 height 21
